Goal: Transaction & Acquisition: Subscribe to service/newsletter

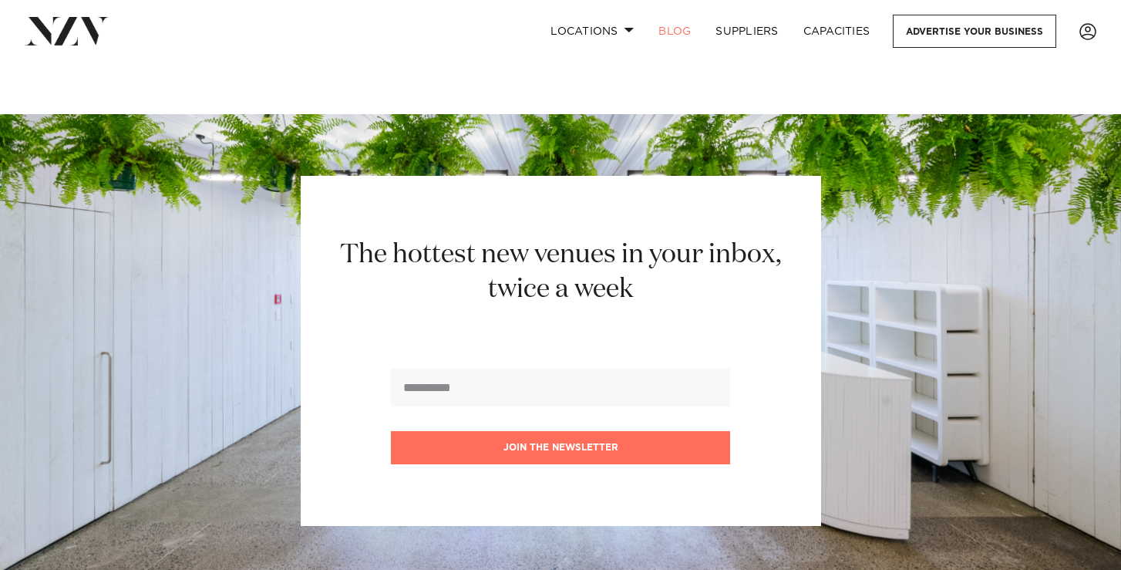
scroll to position [16091, 0]
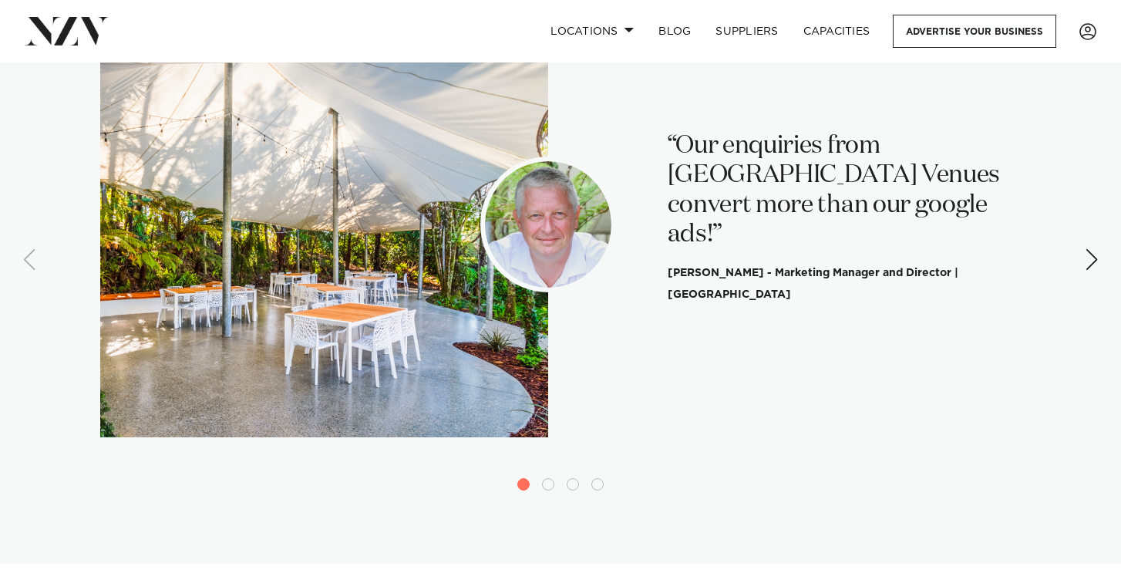
scroll to position [3177, 0]
click at [671, 262] on footer "Kevin Townsend - Marketing Manager and Director | Tui Hills" at bounding box center [845, 283] width 354 height 43
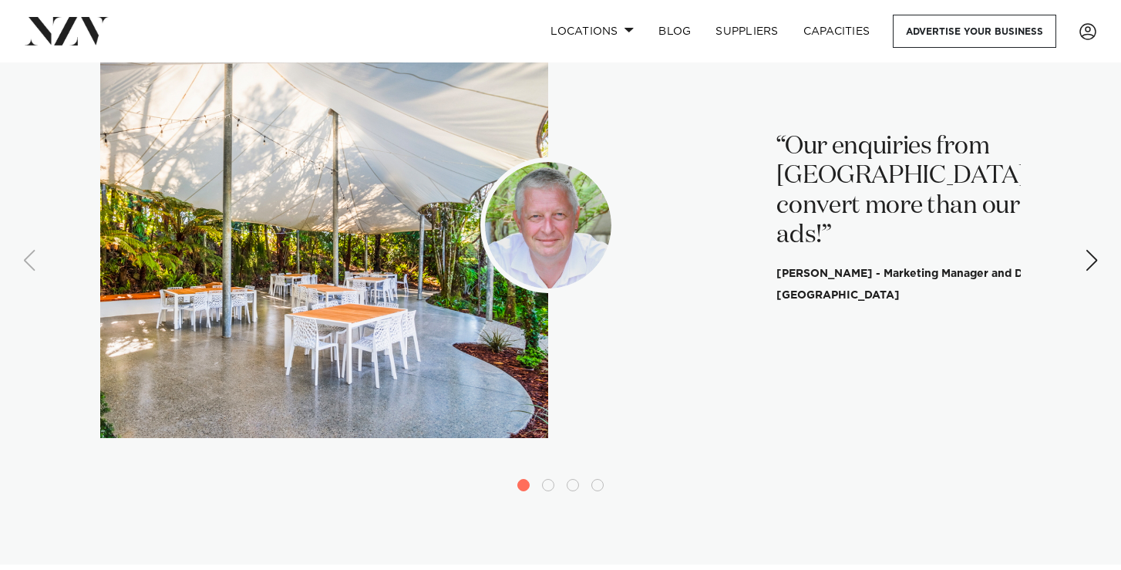
click at [781, 187] on blockquote "“Our enquiries from NZ Venues convert more than our google ads!” Kevin Townsend…" at bounding box center [953, 219] width 354 height 174
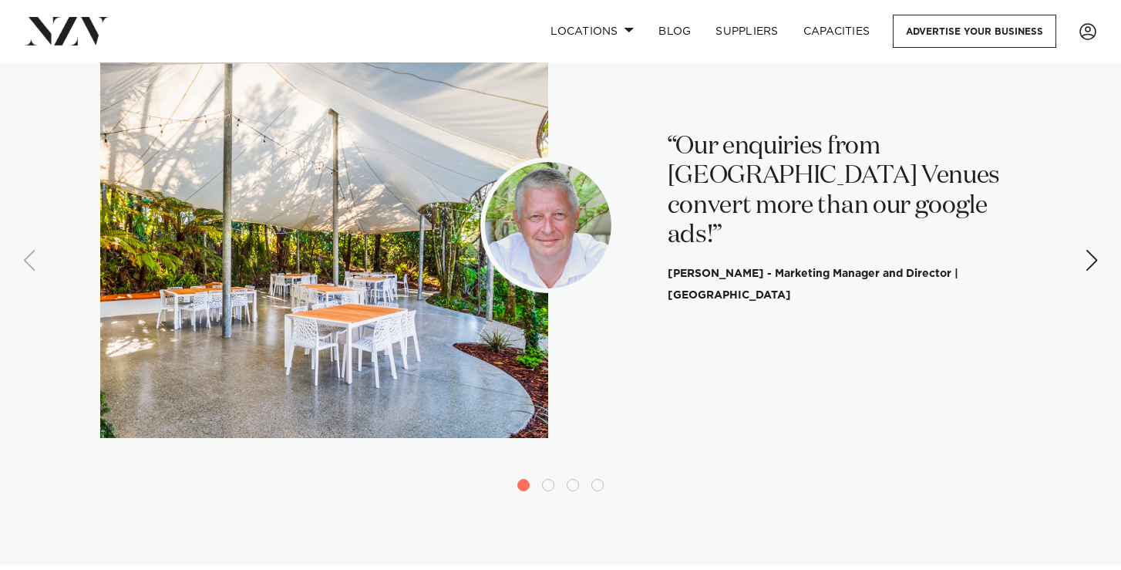
click at [1090, 237] on div "Next slide" at bounding box center [1092, 261] width 48 height 48
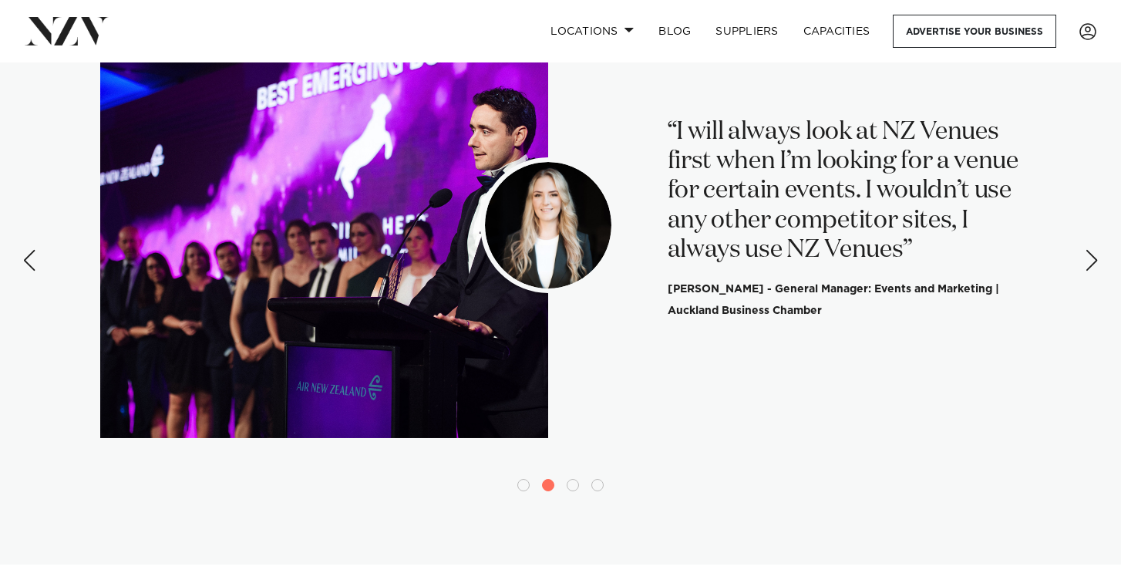
click at [1090, 237] on div "Next slide" at bounding box center [1092, 261] width 48 height 48
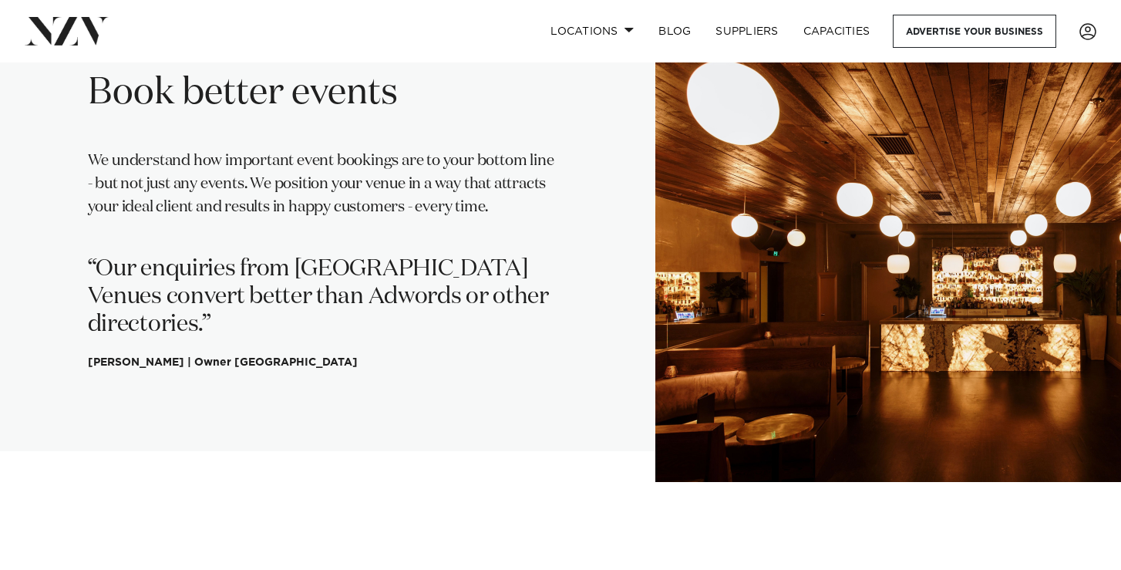
scroll to position [0, 0]
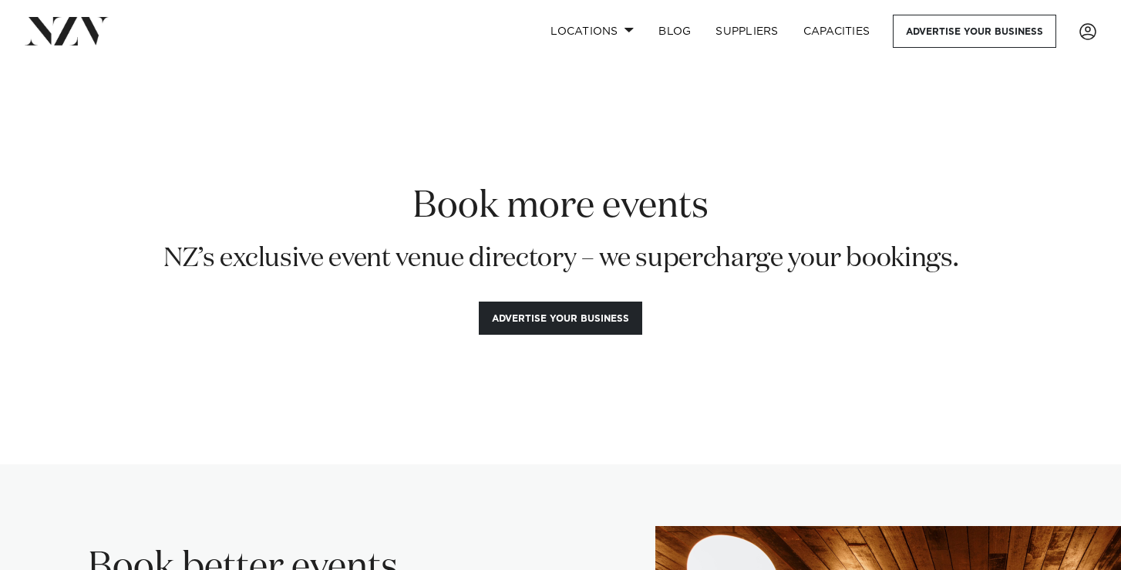
click at [73, 42] on img at bounding box center [67, 31] width 84 height 28
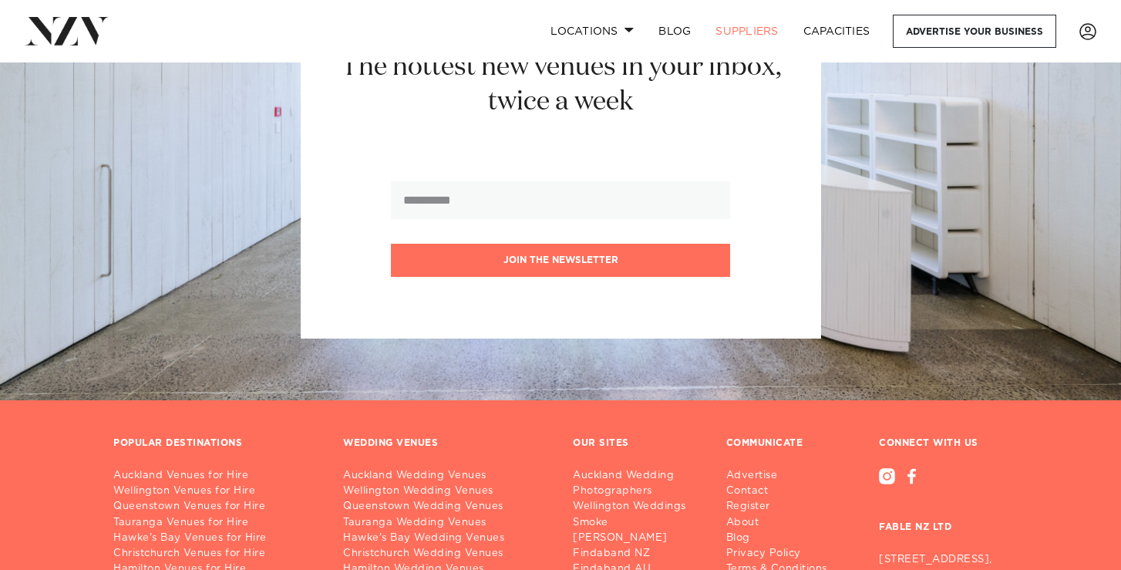
scroll to position [2762, 0]
